Goal: Transaction & Acquisition: Subscribe to service/newsletter

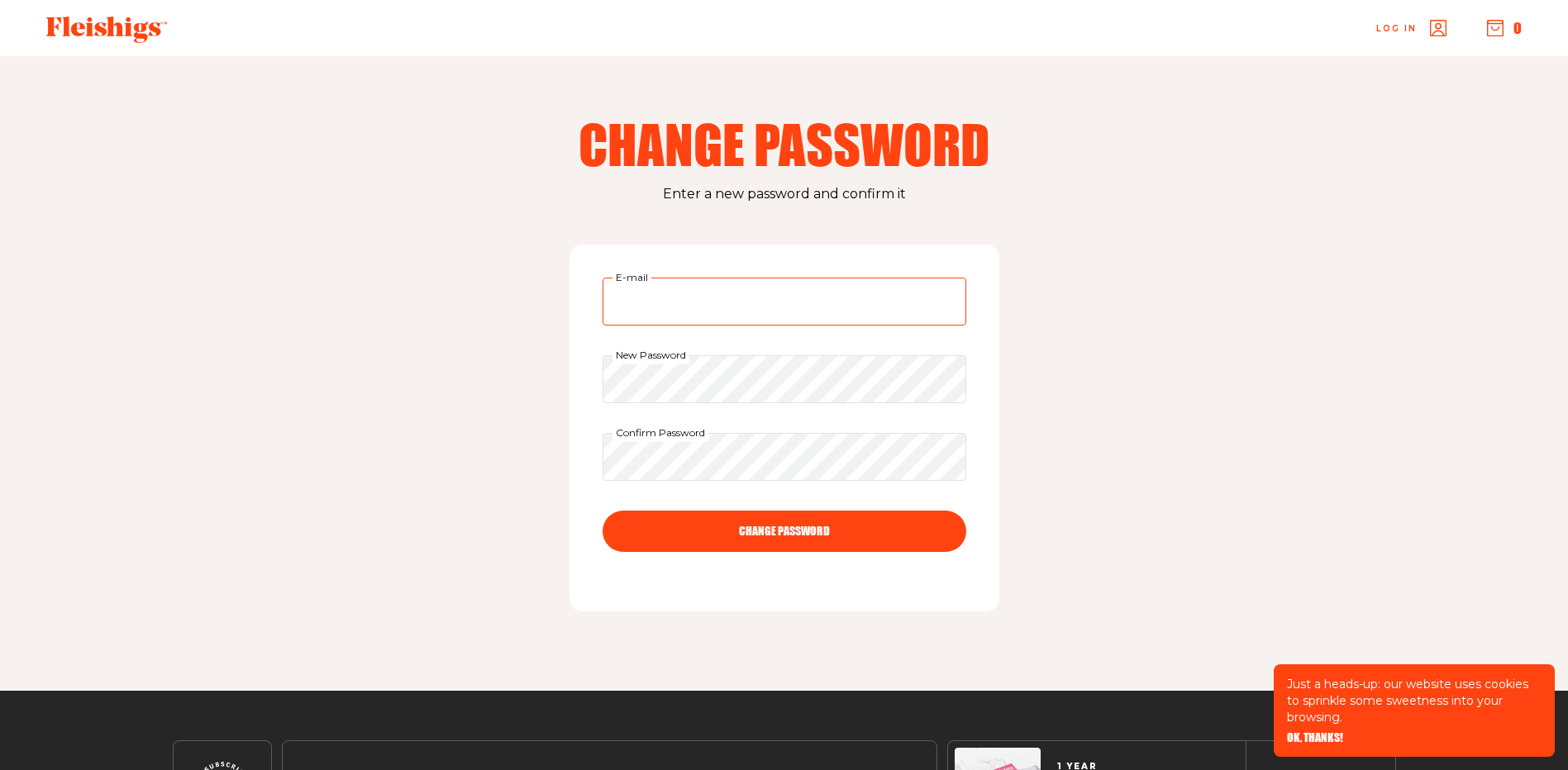
click at [650, 295] on input "E-mail" at bounding box center [784, 301] width 364 height 48
type input "igeffner@nathealthcare.com"
click at [776, 531] on button "CHANGE PASSWORD" at bounding box center [784, 531] width 364 height 41
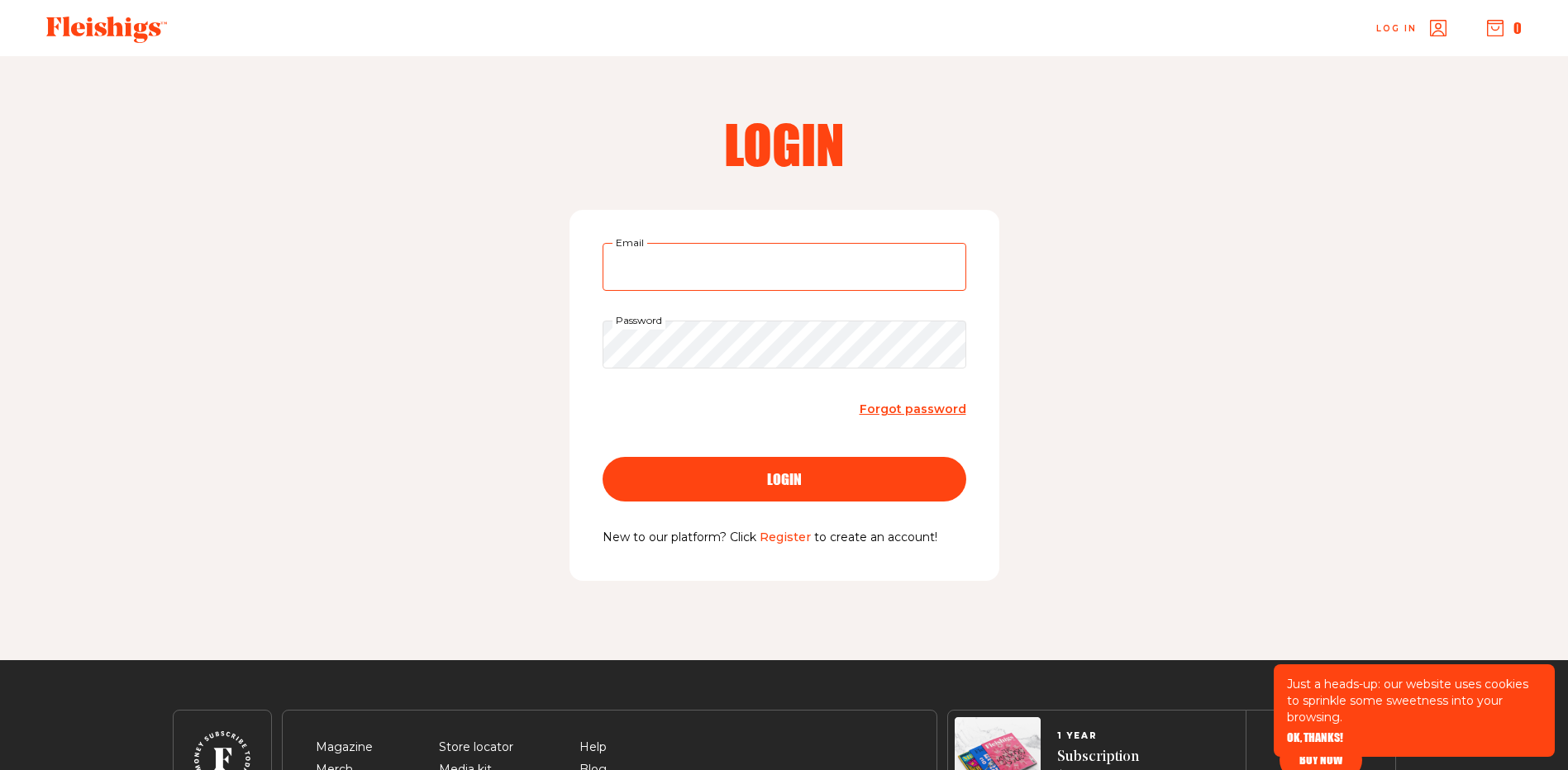
click at [661, 281] on input "Email" at bounding box center [784, 266] width 364 height 48
type input "igeffner@nathealthcare.com"
click at [796, 472] on span "login" at bounding box center [784, 464] width 35 height 15
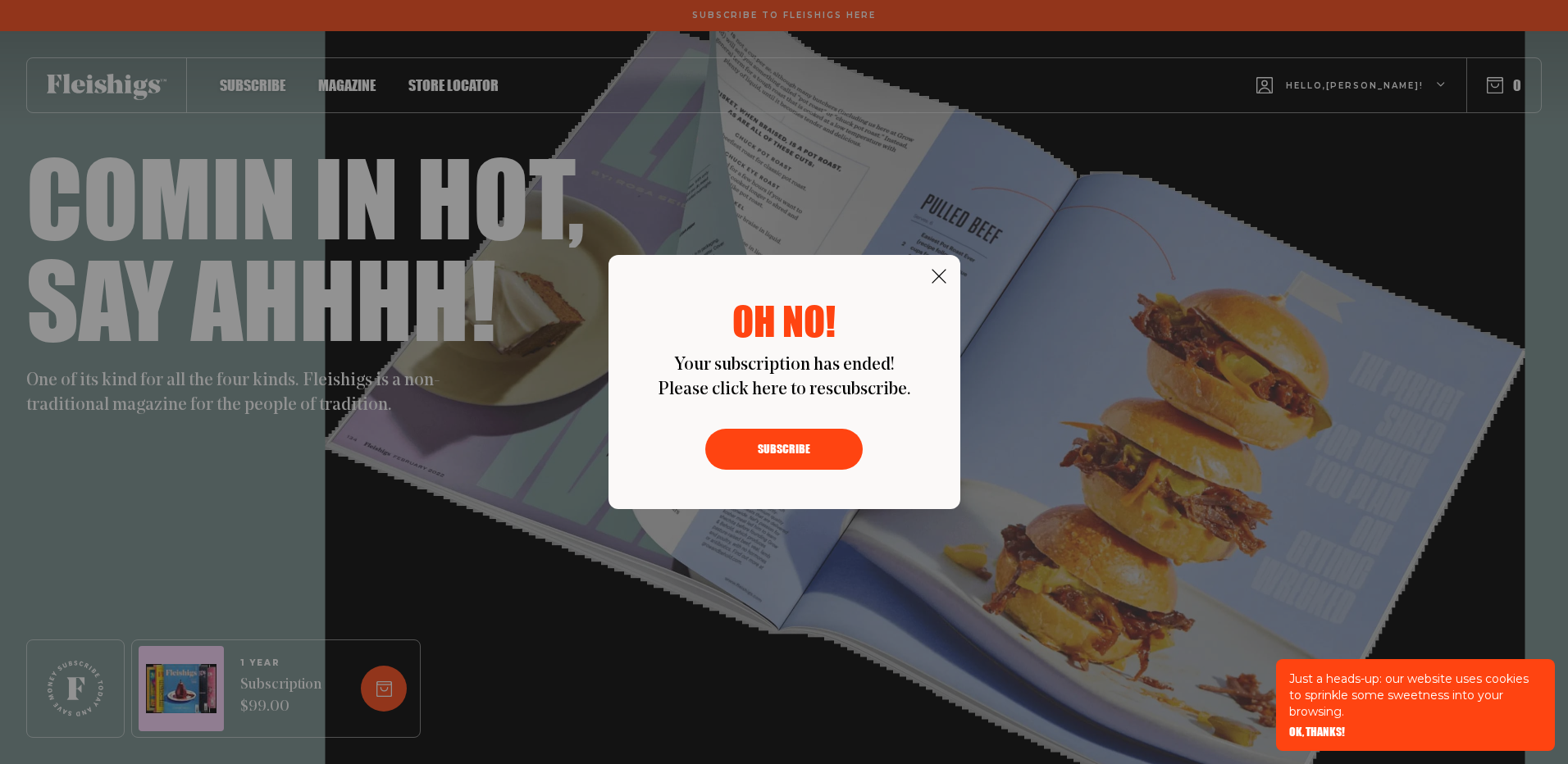
click at [790, 439] on button "Subscribe" at bounding box center [784, 449] width 158 height 41
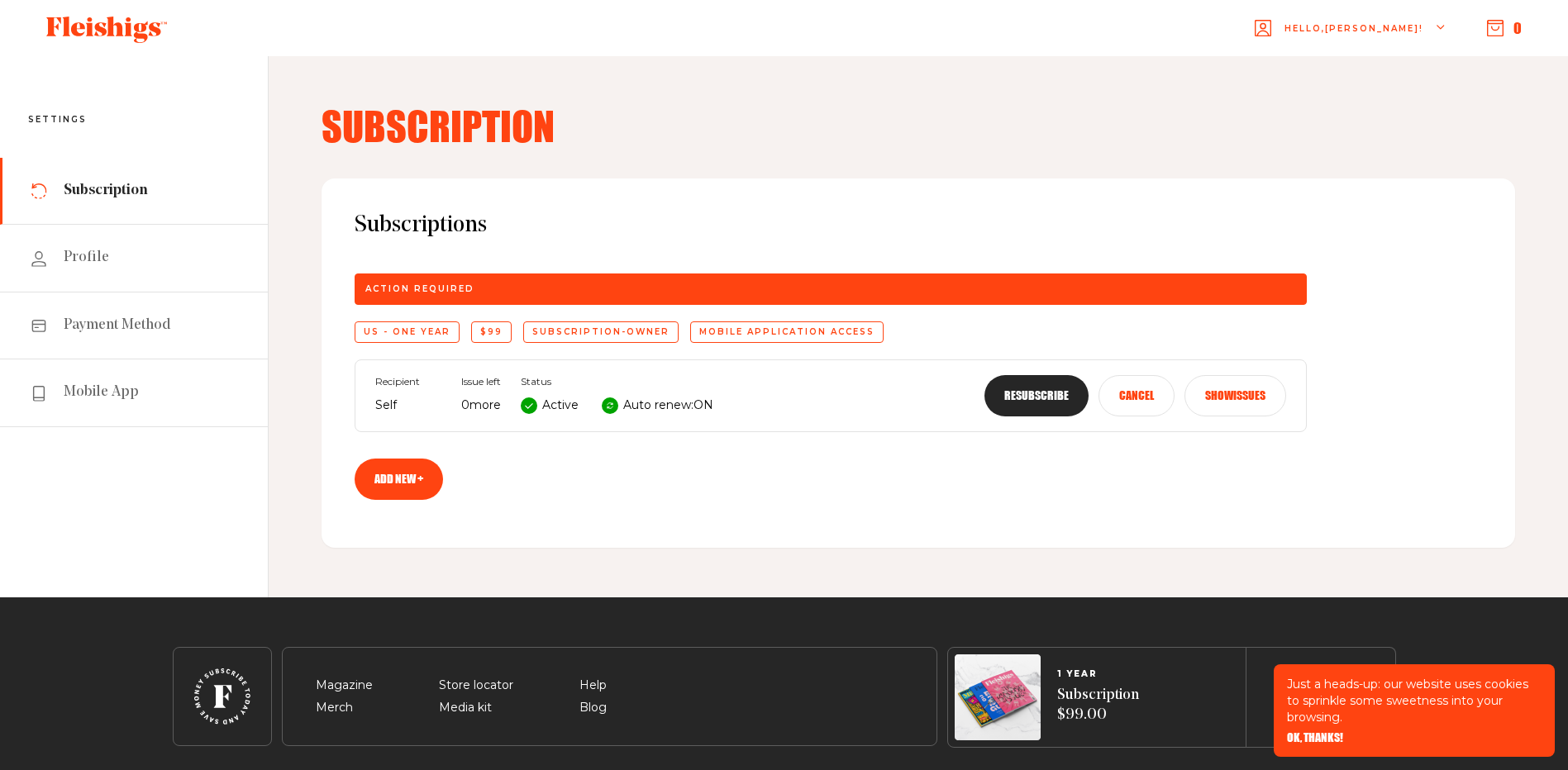
click at [1040, 396] on button "Resubscribe" at bounding box center [1036, 395] width 104 height 41
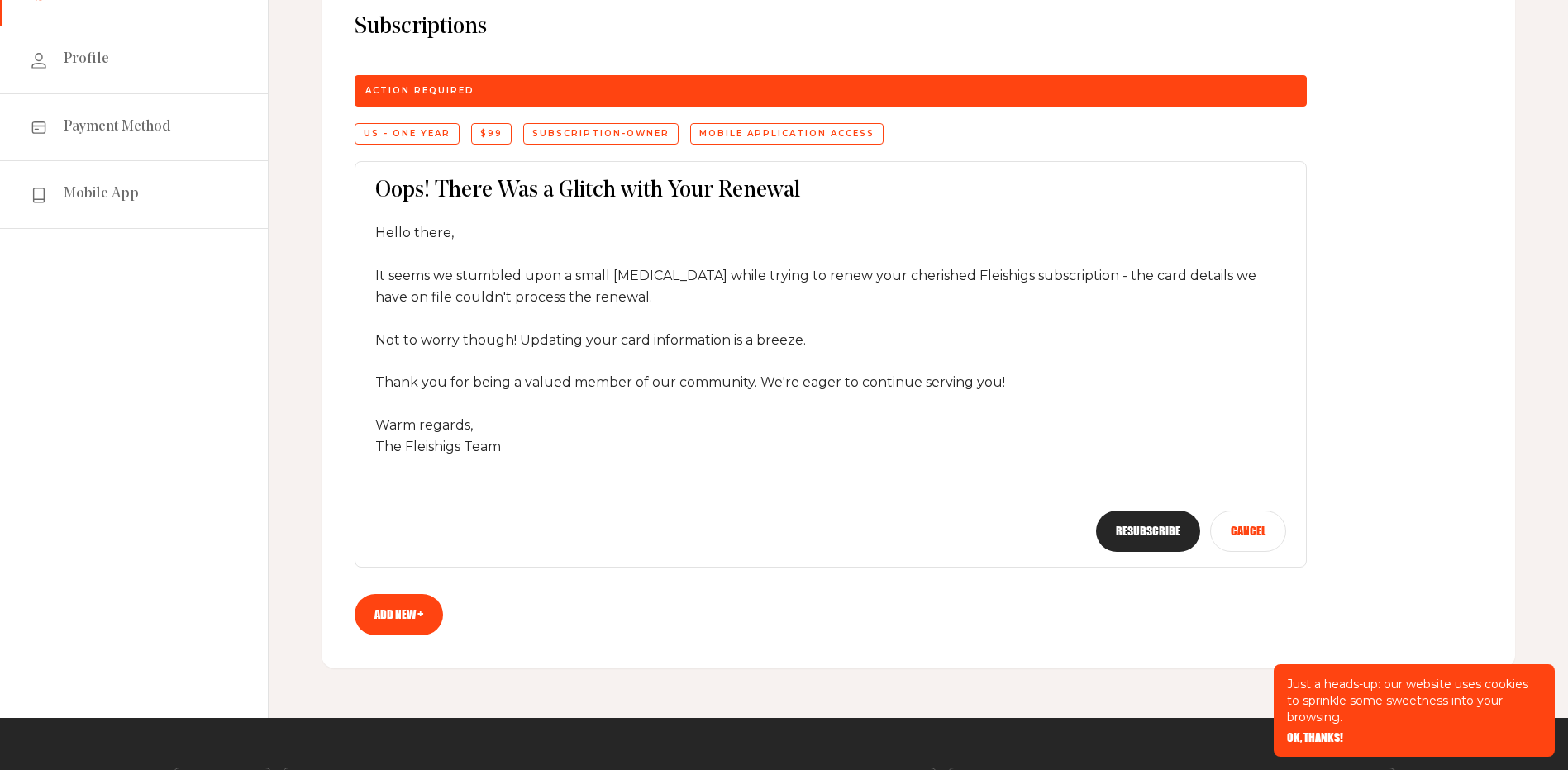
scroll to position [248, 0]
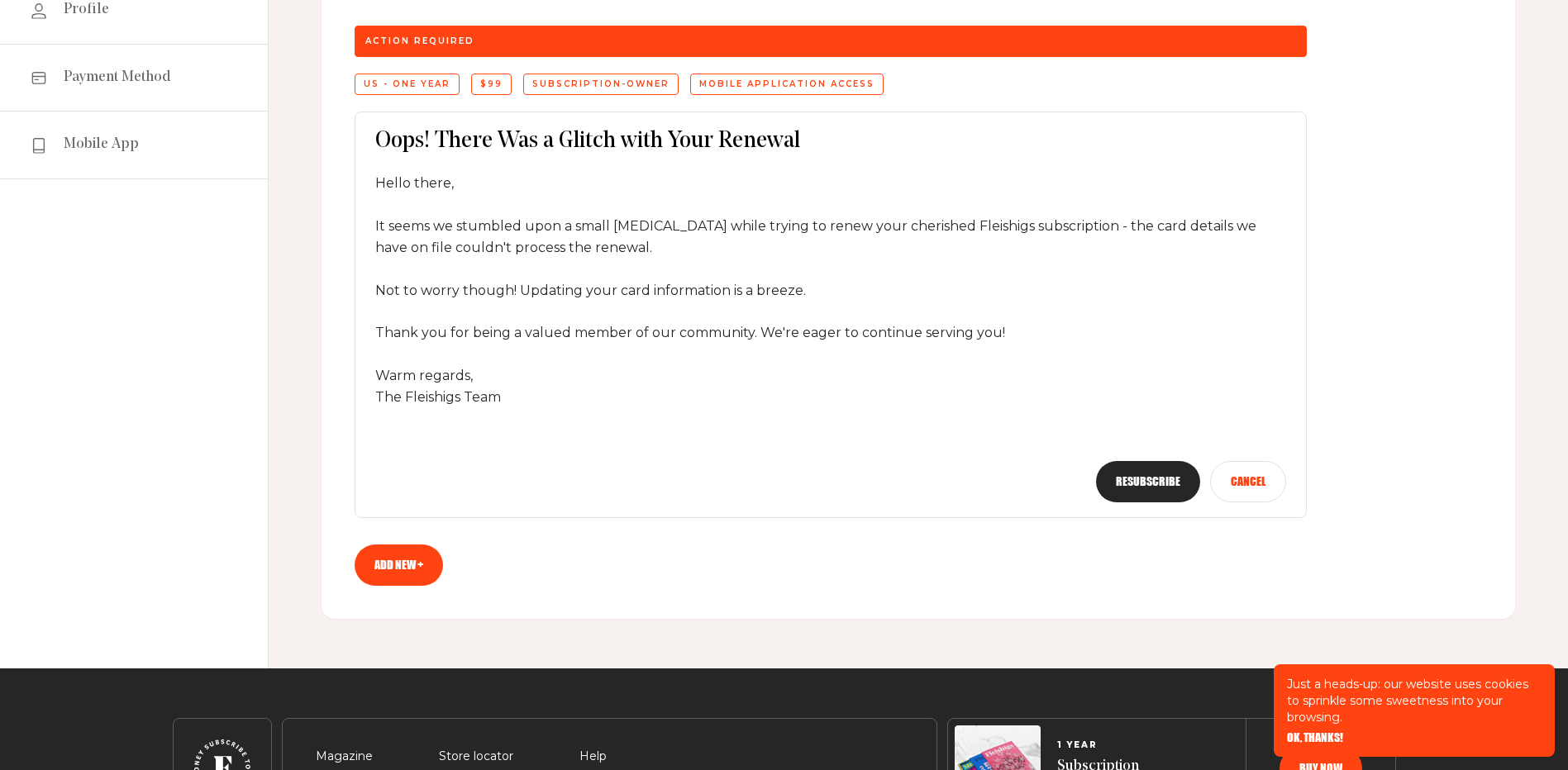
click at [1118, 482] on button "Resubscribe" at bounding box center [1147, 481] width 104 height 41
click at [404, 560] on link "Add new +" at bounding box center [398, 565] width 89 height 41
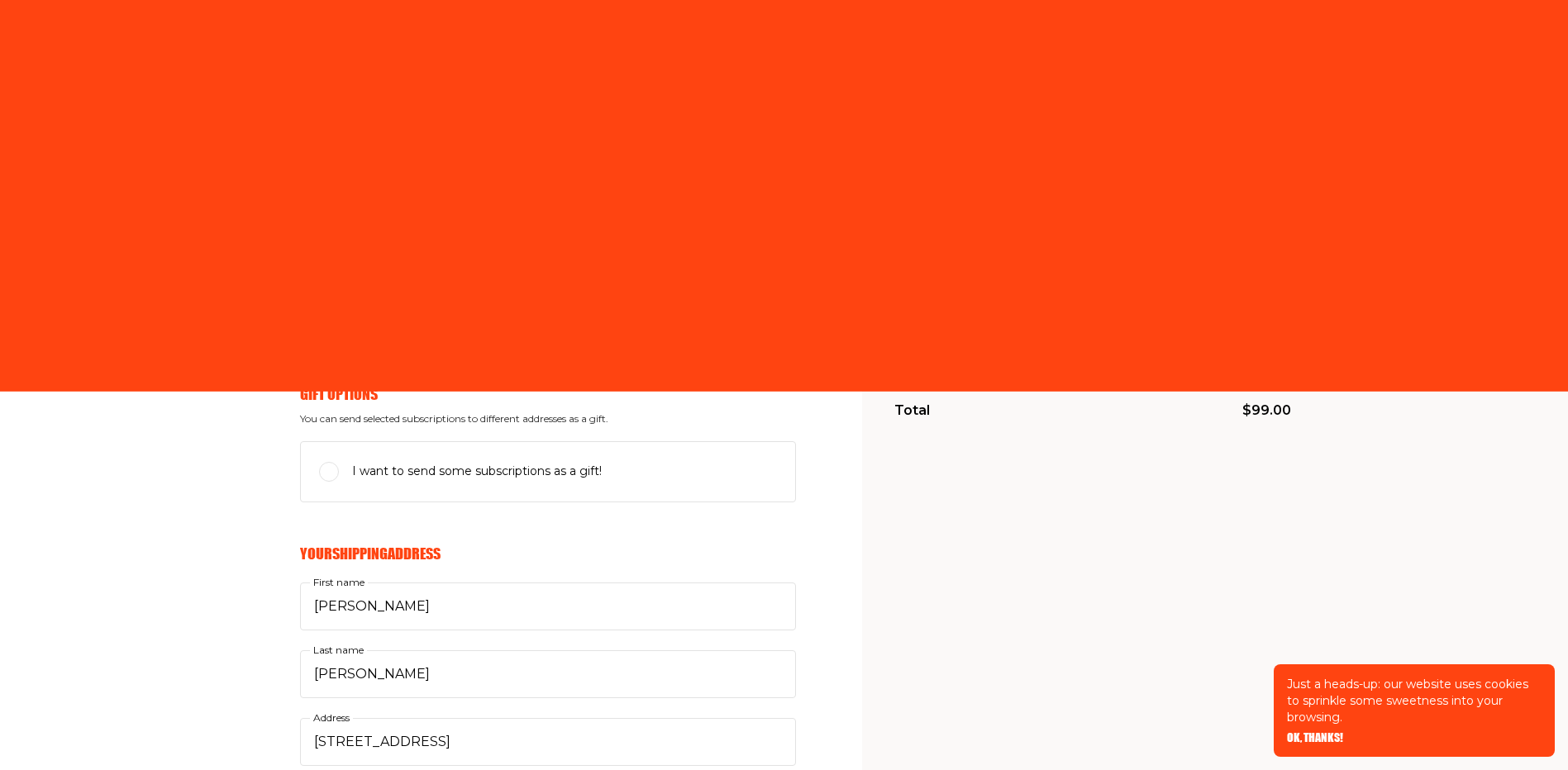
select select "US"
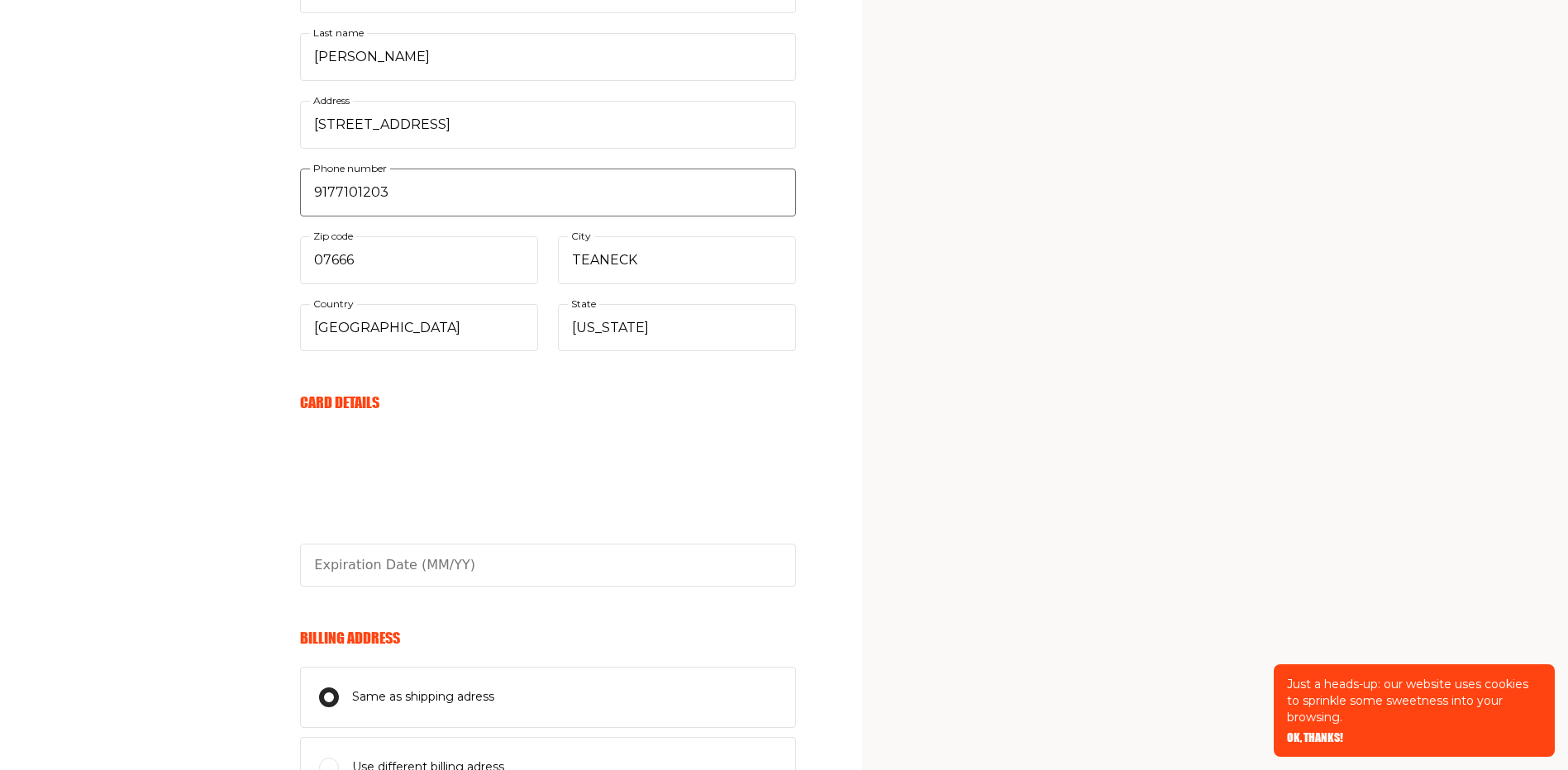
scroll to position [661, 0]
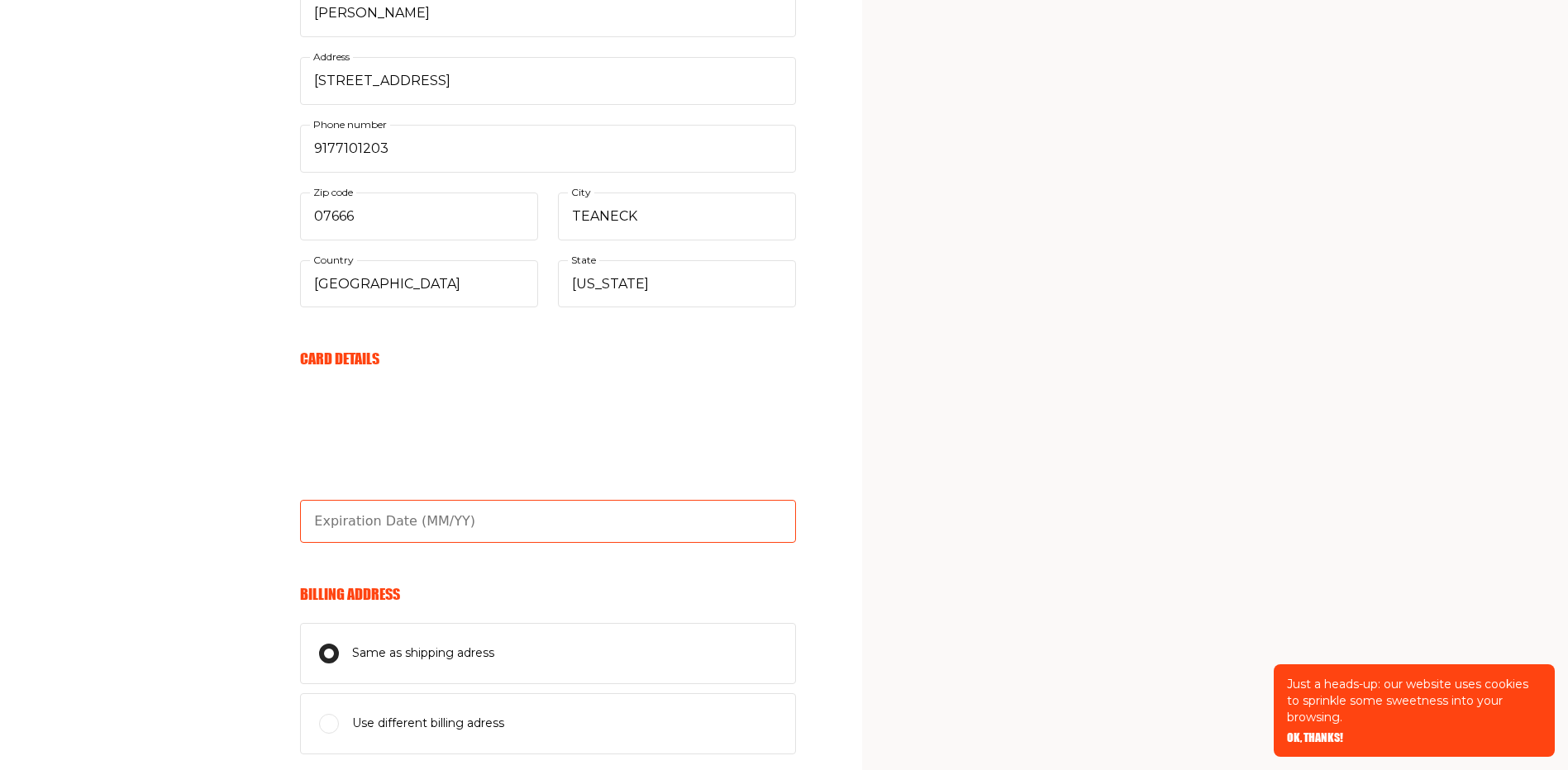
click at [415, 520] on input "text" at bounding box center [548, 521] width 496 height 43
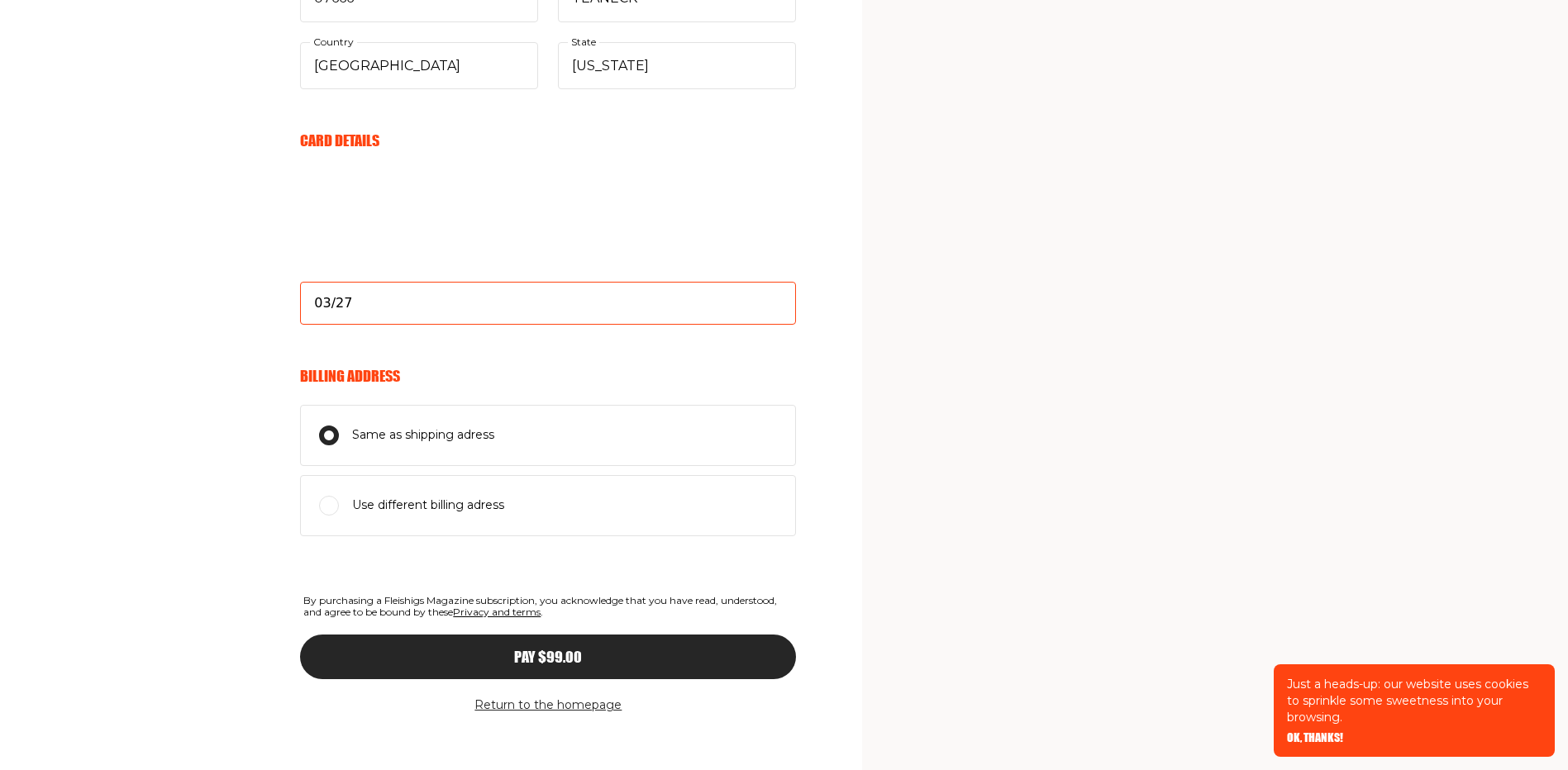
scroll to position [891, 0]
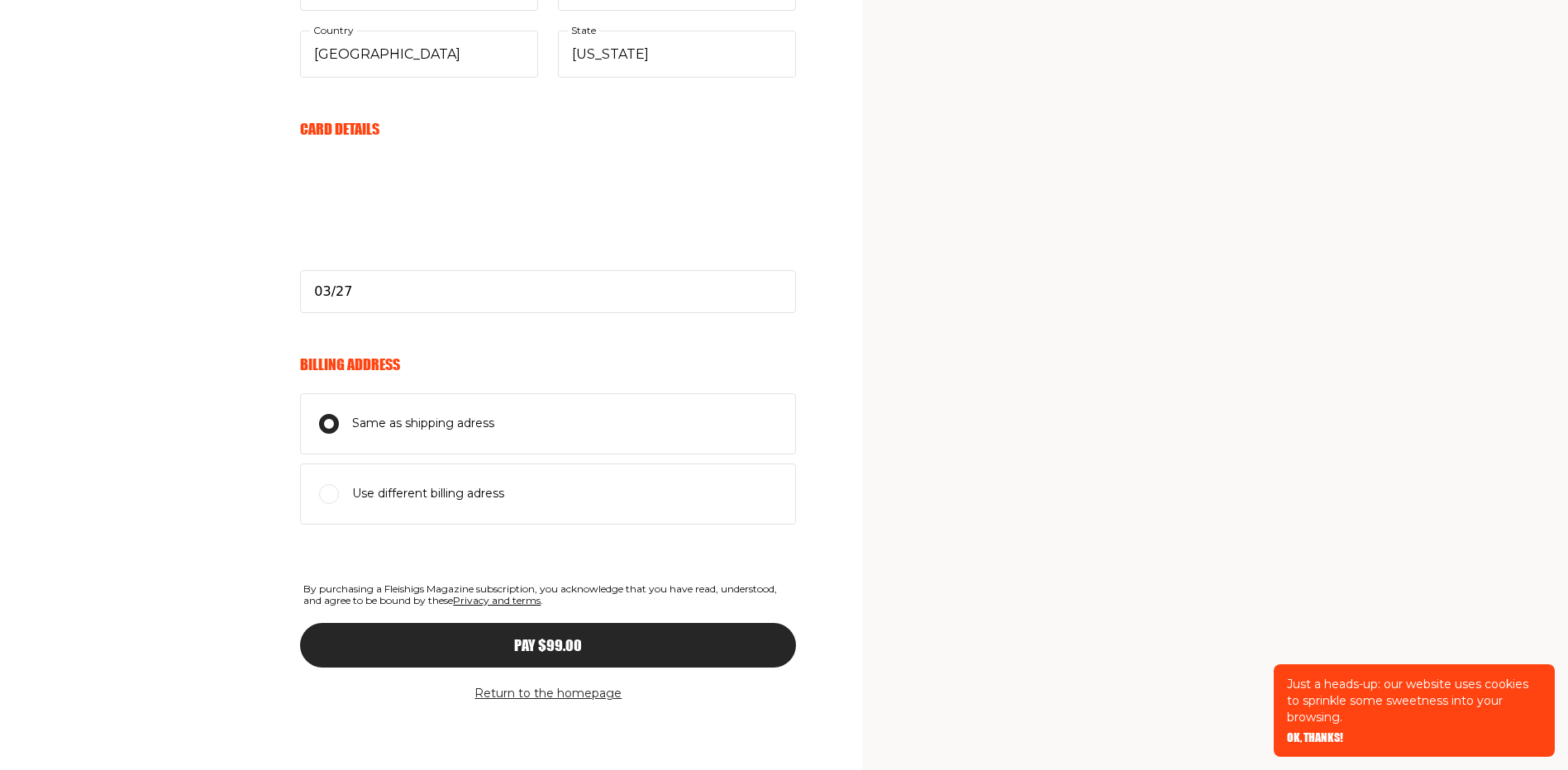
click at [464, 426] on span "Same as shipping adress" at bounding box center [424, 423] width 142 height 20
click at [339, 426] on input "Same as shipping adress" at bounding box center [328, 423] width 20 height 20
click at [336, 424] on input "Same as shipping adress" at bounding box center [328, 423] width 20 height 20
click at [333, 422] on input "Same as shipping adress" at bounding box center [328, 423] width 20 height 20
click at [530, 638] on span "Pay $99.00" at bounding box center [548, 631] width 68 height 15
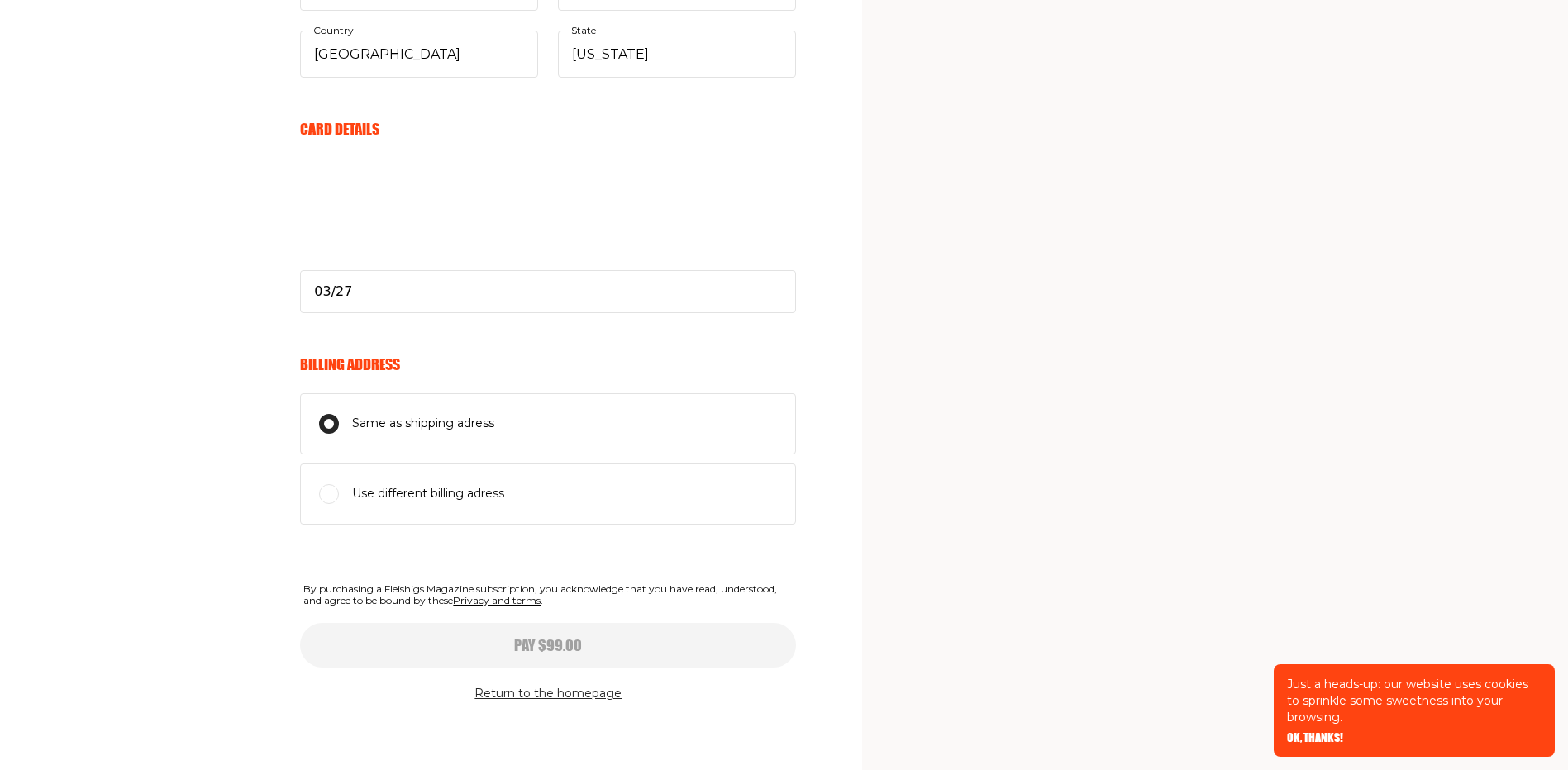
type input "03/27"
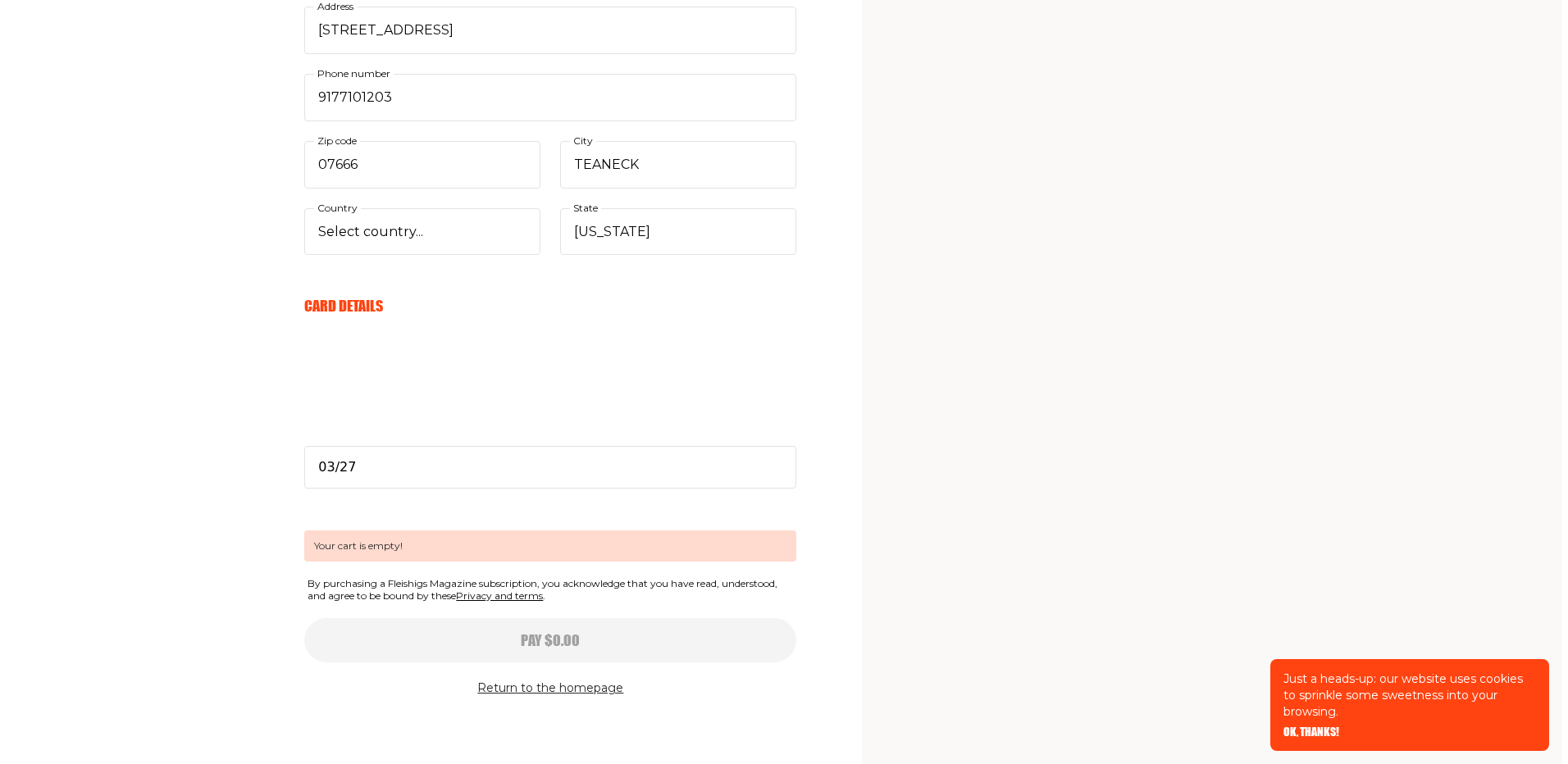
scroll to position [0, 0]
